Goal: Register for event/course

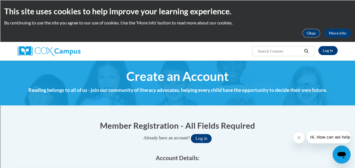
click at [316, 33] on button "Okay" at bounding box center [311, 33] width 18 height 9
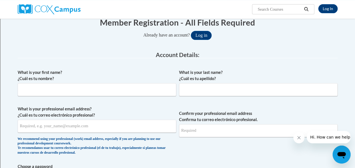
scroll to position [63, 0]
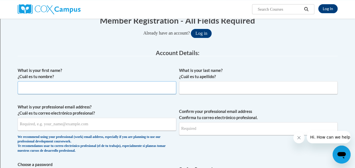
click at [124, 88] on input "What is your first name? ¿Cuál es tu nombre?" at bounding box center [97, 87] width 159 height 13
type input "Robin"
type input "Zigas"
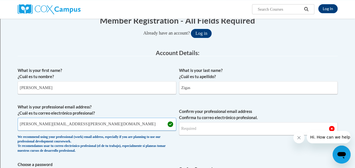
type input "robin.zigas@rusd.org"
click at [190, 131] on input "Confirm your professional email address Confirma tu correo electrónico profesio…" at bounding box center [258, 128] width 159 height 13
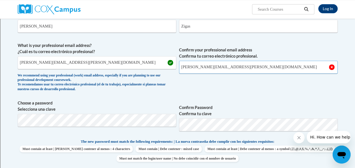
scroll to position [125, 0]
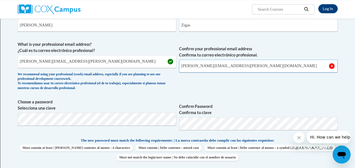
type input "robin.zigas@rusd.org"
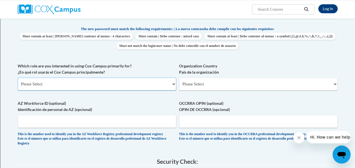
click at [173, 82] on select "Please Select College/University | Colegio/Universidad Community/Nonprofit Part…" at bounding box center [97, 83] width 159 height 13
select select "fbf2d438-af2f-41f8-98f1-81c410e29de3"
click at [18, 77] on select "Please Select College/University | Colegio/Universidad Community/Nonprofit Part…" at bounding box center [97, 83] width 159 height 13
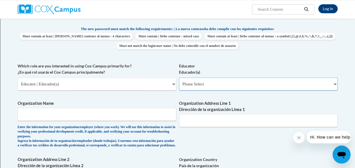
click at [334, 82] on select "Please Select Early Learning/Daycare Teacher/Family Home Care Provider | Maestr…" at bounding box center [258, 83] width 159 height 13
select select "8e40623d-54d0-45cd-9f92-5df65cd3f8cf"
click at [179, 77] on select "Please Select Early Learning/Daycare Teacher/Family Home Care Provider | Maestr…" at bounding box center [258, 83] width 159 height 13
click at [106, 116] on input "Organization Name" at bounding box center [97, 114] width 159 height 13
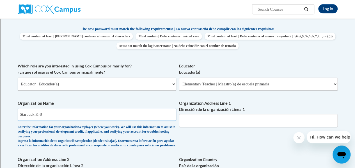
type input "Starbuck K-8"
click at [231, 119] on input "Organization Address Line 1 Dirección de la organización Línea 1" at bounding box center [258, 120] width 159 height 13
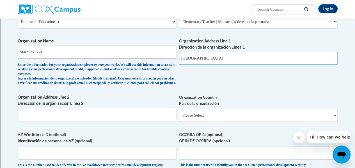
scroll to position [299, 0]
type input "Racine Unified School District"
click at [115, 118] on input "Organization Address Line 2 Dirección de la organización Línea 2" at bounding box center [97, 114] width 159 height 13
type input "1516 Ohio Street"
click at [334, 120] on select "Please Select United States | Estados Unidos Outside of the United States | Fue…" at bounding box center [258, 115] width 159 height 13
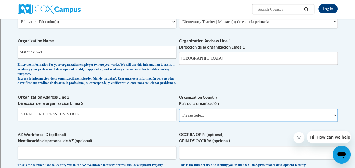
select select "ad49bcad-a171-4b2e-b99c-48b446064914"
click at [179, 113] on select "Please Select United States | Estados Unidos Outside of the United States | Fue…" at bounding box center [258, 115] width 159 height 13
select select
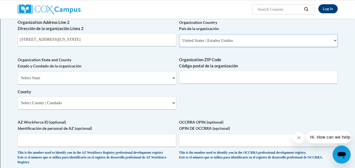
scroll to position [378, 0]
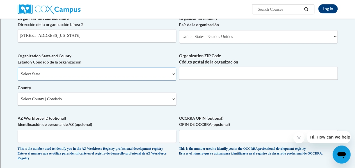
click at [172, 77] on select "Select State Alabama Alaska Arizona Arkansas California Colorado Connecticut De…" at bounding box center [97, 73] width 159 height 13
click at [18, 71] on select "Select State Alabama Alaska Arizona Arkansas California Colorado Connecticut De…" at bounding box center [97, 73] width 159 height 13
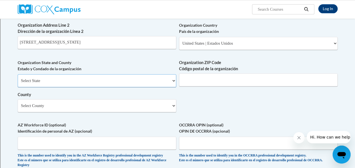
scroll to position [370, 0]
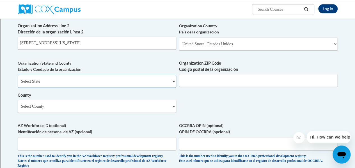
click at [174, 86] on select "Select State Alabama Alaska Arizona Arkansas California Colorado Connecticut De…" at bounding box center [97, 81] width 159 height 13
select select "Wisconsin"
click at [18, 79] on select "Select State Alabama Alaska Arizona Arkansas California Colorado Connecticut De…" at bounding box center [97, 81] width 159 height 13
click at [194, 85] on input "Organization ZIP Code Código postal de la organización" at bounding box center [258, 80] width 159 height 13
type input "53405"
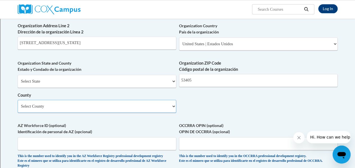
click at [173, 111] on select "Select County Adams Ashland Barron Bayfield Brown Buffalo Burnett Calumet Chipp…" at bounding box center [97, 106] width 159 height 13
select select "Racine"
click at [18, 104] on select "Select County Adams Ashland Barron Bayfield Brown Buffalo Burnett Calumet Chipp…" at bounding box center [97, 106] width 159 height 13
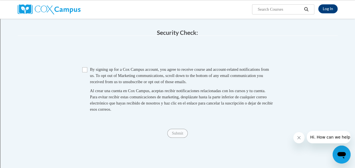
scroll to position [522, 0]
click at [84, 72] on input "Checkbox" at bounding box center [84, 69] width 5 height 5
checkbox input "true"
click at [178, 137] on input "Submit" at bounding box center [177, 132] width 20 height 9
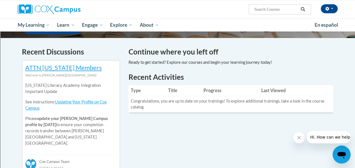
scroll to position [159, 0]
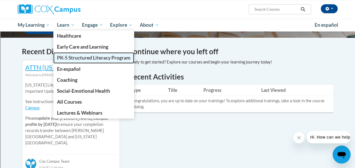
click at [72, 57] on span "PK-5 Structured Literacy Program" at bounding box center [94, 58] width 74 height 6
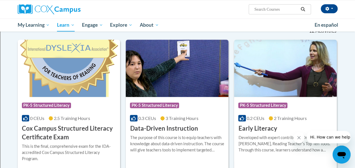
scroll to position [172, 0]
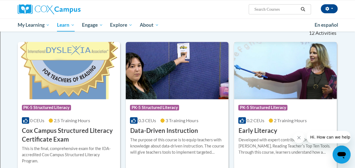
click at [282, 91] on img at bounding box center [285, 70] width 103 height 57
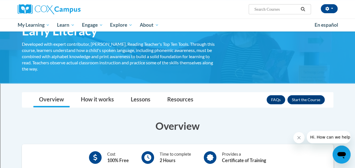
scroll to position [53, 0]
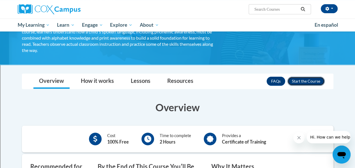
click at [302, 81] on button "Enroll" at bounding box center [305, 81] width 37 height 9
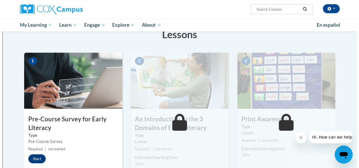
scroll to position [93, 0]
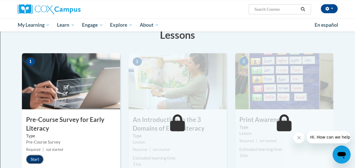
click at [38, 159] on button "Start" at bounding box center [34, 159] width 17 height 9
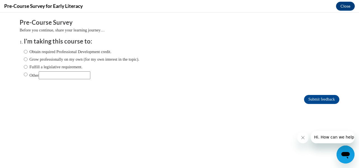
scroll to position [0, 0]
click at [24, 53] on input "Obtain required Professional Development credit." at bounding box center [26, 52] width 4 height 6
radio input "true"
click at [303, 140] on button "Close message from company" at bounding box center [302, 137] width 11 height 11
click at [301, 136] on icon "Close message from company" at bounding box center [303, 137] width 4 height 4
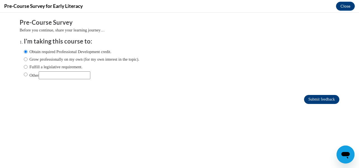
click at [312, 100] on input "Submit feedback" at bounding box center [321, 99] width 35 height 9
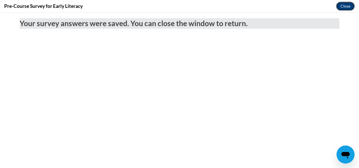
click at [344, 9] on button "Close" at bounding box center [345, 6] width 19 height 9
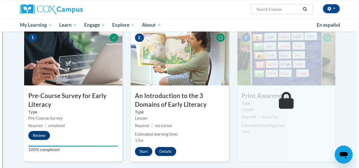
scroll to position [120, 0]
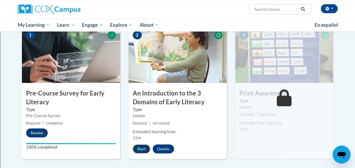
click at [144, 148] on button "Start" at bounding box center [141, 148] width 17 height 9
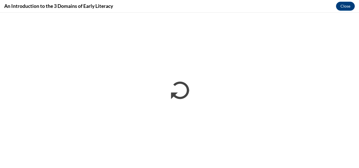
scroll to position [0, 0]
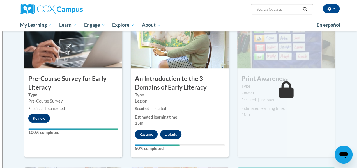
scroll to position [135, 0]
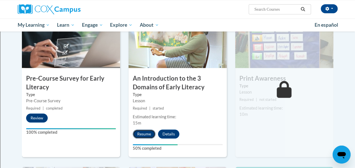
click at [145, 133] on button "Resume" at bounding box center [144, 133] width 23 height 9
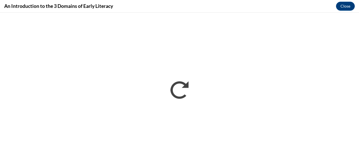
scroll to position [0, 0]
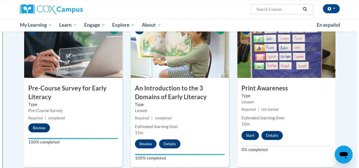
scroll to position [104, 0]
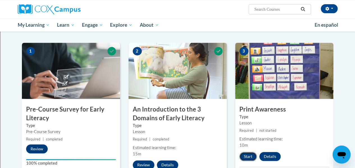
click at [247, 155] on button "Start" at bounding box center [247, 156] width 17 height 9
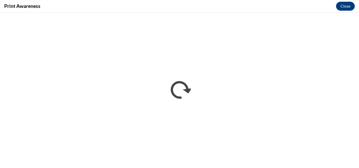
scroll to position [0, 0]
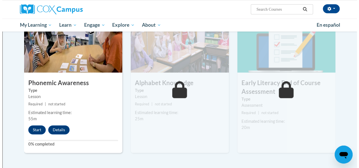
scroll to position [283, 0]
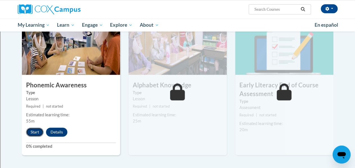
click at [34, 132] on button "Start" at bounding box center [34, 131] width 17 height 9
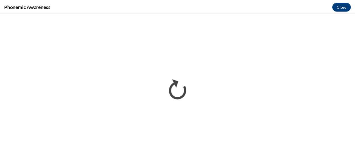
scroll to position [0, 0]
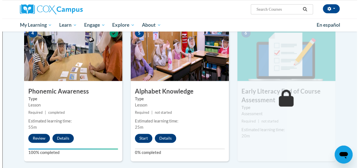
scroll to position [276, 0]
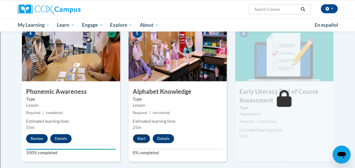
click at [146, 136] on button "Start" at bounding box center [141, 138] width 17 height 9
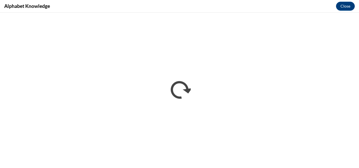
scroll to position [0, 0]
